Goal: Information Seeking & Learning: Learn about a topic

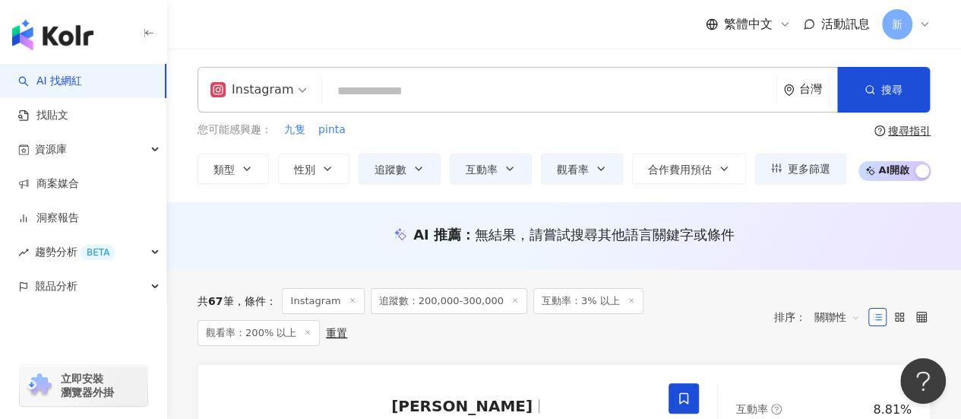
click at [353, 92] on input "search" at bounding box center [549, 91] width 442 height 29
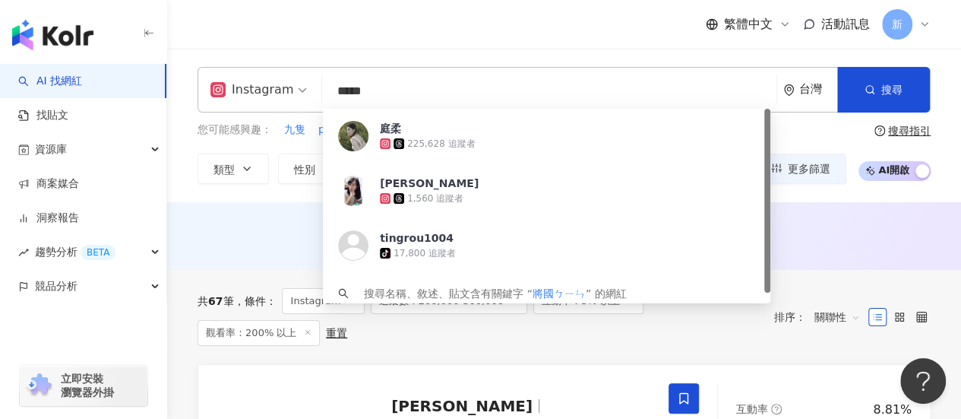
type input "***"
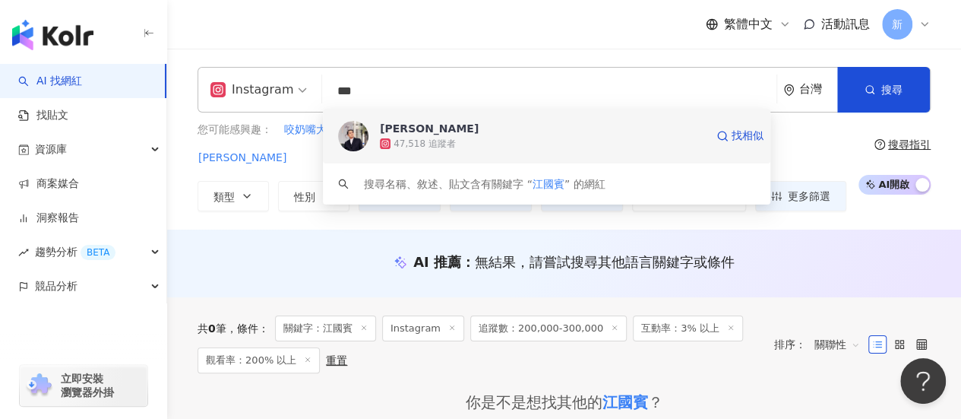
click at [492, 141] on div "47,518 追蹤者" at bounding box center [542, 143] width 325 height 15
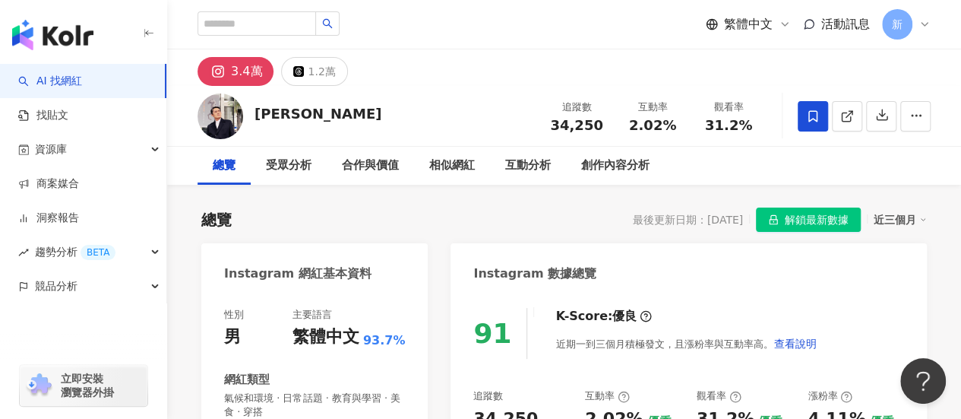
click at [804, 221] on span "解鎖最新數據" at bounding box center [817, 220] width 64 height 24
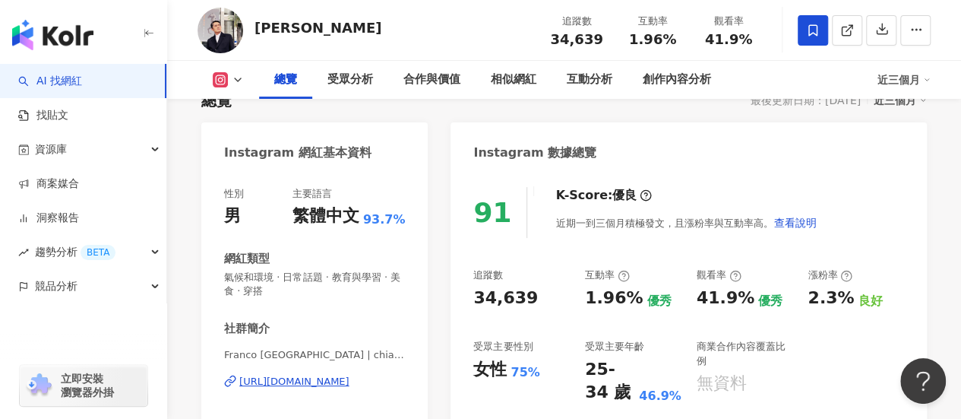
scroll to position [126, 0]
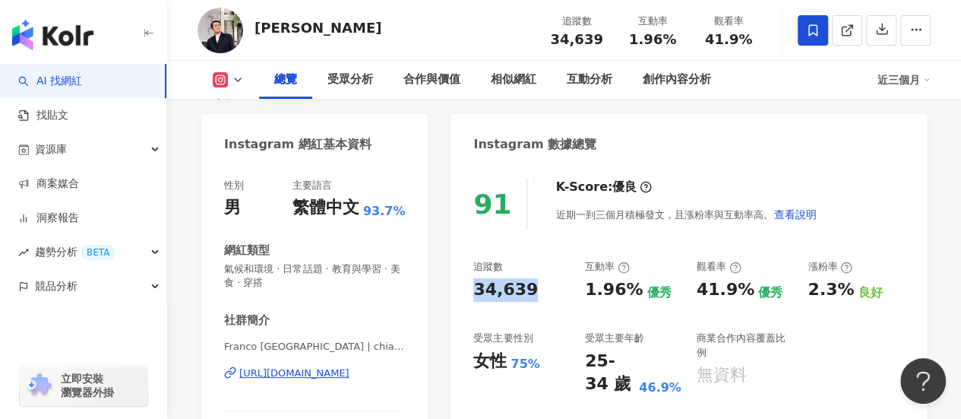
drag, startPoint x: 532, startPoint y: 296, endPoint x: 476, endPoint y: 297, distance: 56.2
click at [476, 297] on div "34,639" at bounding box center [521, 290] width 96 height 24
copy div "34,639"
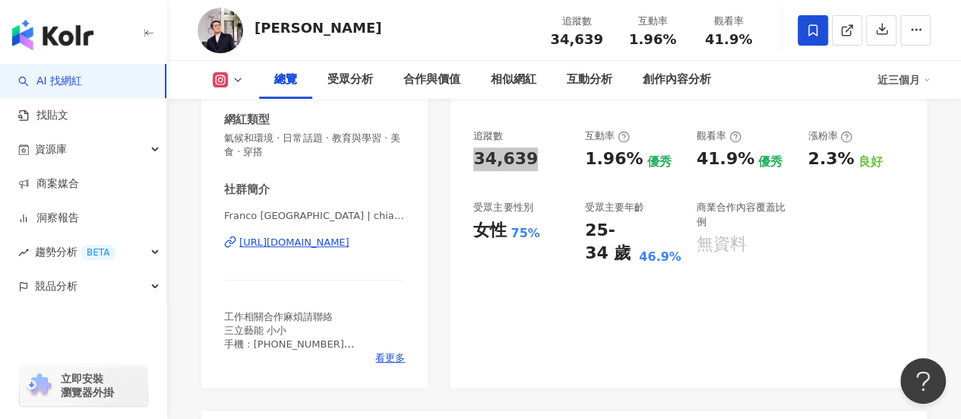
scroll to position [253, 0]
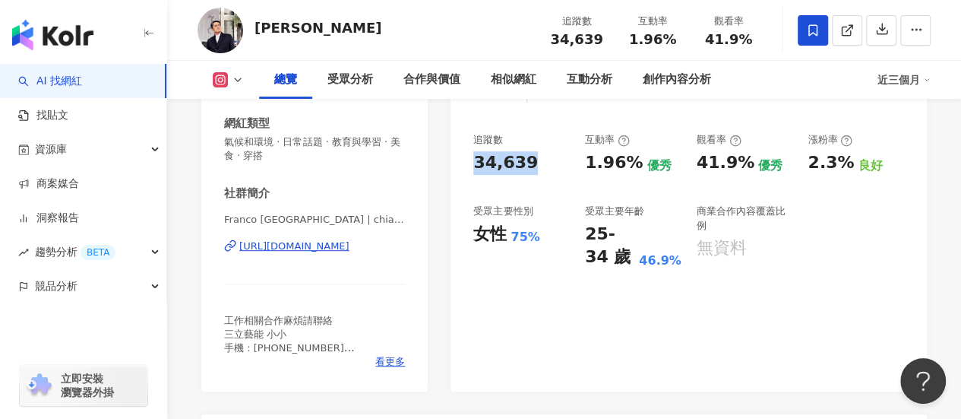
click at [866, 220] on div "追蹤數 34,639 互動率 1.96% 優秀 觀看率 41.9% 優秀 漲粉率 2.3% 良好 受眾主要性別 女性 75% 受眾主要年齡 25-34 歲 4…" at bounding box center [688, 201] width 431 height 136
click at [912, 196] on div "91 K-Score : 優良 近期一到三個月積極發文，且漲粉率與互動率高。 查看說明 追蹤數 34,639 互動率 1.96% 優秀 觀看率 41.9% 優…" at bounding box center [688, 213] width 476 height 355
drag, startPoint x: 745, startPoint y: 164, endPoint x: 688, endPoint y: 163, distance: 57.0
click at [688, 163] on div "追蹤數 34,639 互動率 1.96% 優秀 觀看率 41.9% 優秀 漲粉率 2.3% 良好 受眾主要性別 女性 75% 受眾主要年齡 25-34 歲 4…" at bounding box center [688, 201] width 431 height 136
copy div "41.9%"
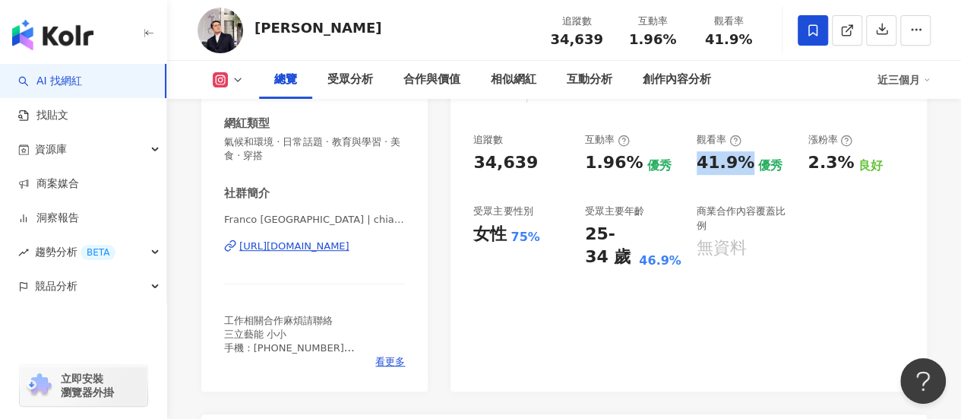
click at [795, 198] on div "追蹤數 34,639 互動率 1.96% 優秀 觀看率 41.9% 優秀 漲粉率 2.3% 良好 受眾主要性別 女性 75% 受眾主要年齡 25-34 歲 4…" at bounding box center [688, 201] width 431 height 136
click at [734, 358] on div "91 K-Score : 優良 近期一到三個月積極發文，且漲粉率與互動率高。 查看說明 追蹤數 34,639 互動率 1.96% 優秀 觀看率 41.9% 優…" at bounding box center [688, 213] width 476 height 355
